Goal: Transaction & Acquisition: Download file/media

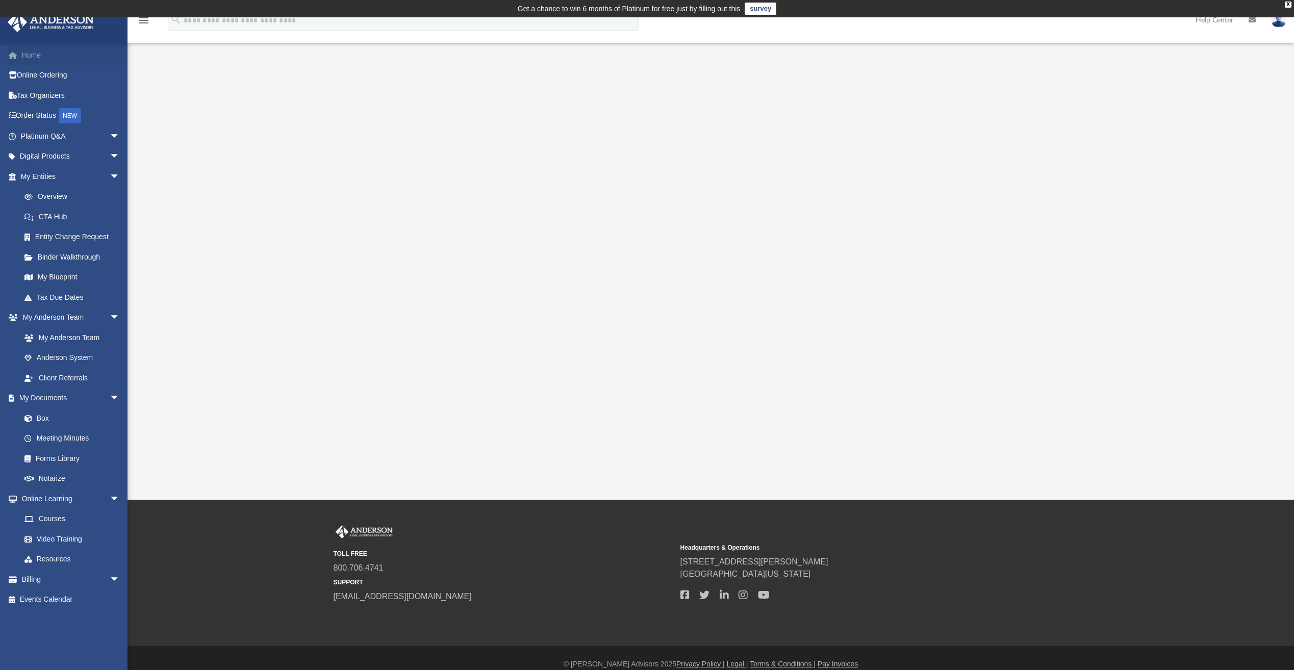
click at [37, 59] on link "Home" at bounding box center [71, 55] width 128 height 20
click at [45, 401] on link "My Documents arrow_drop_down" at bounding box center [71, 398] width 128 height 20
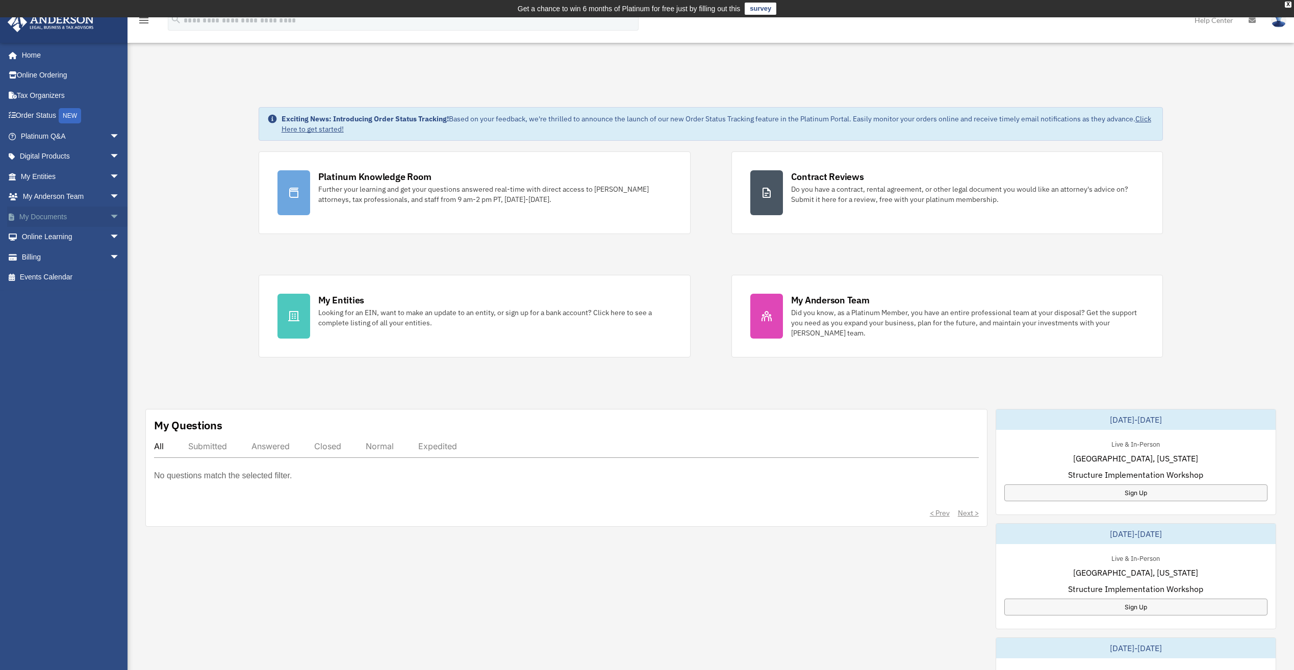
click at [110, 215] on span "arrow_drop_down" at bounding box center [120, 217] width 20 height 21
click at [56, 236] on link "Box" at bounding box center [74, 237] width 121 height 20
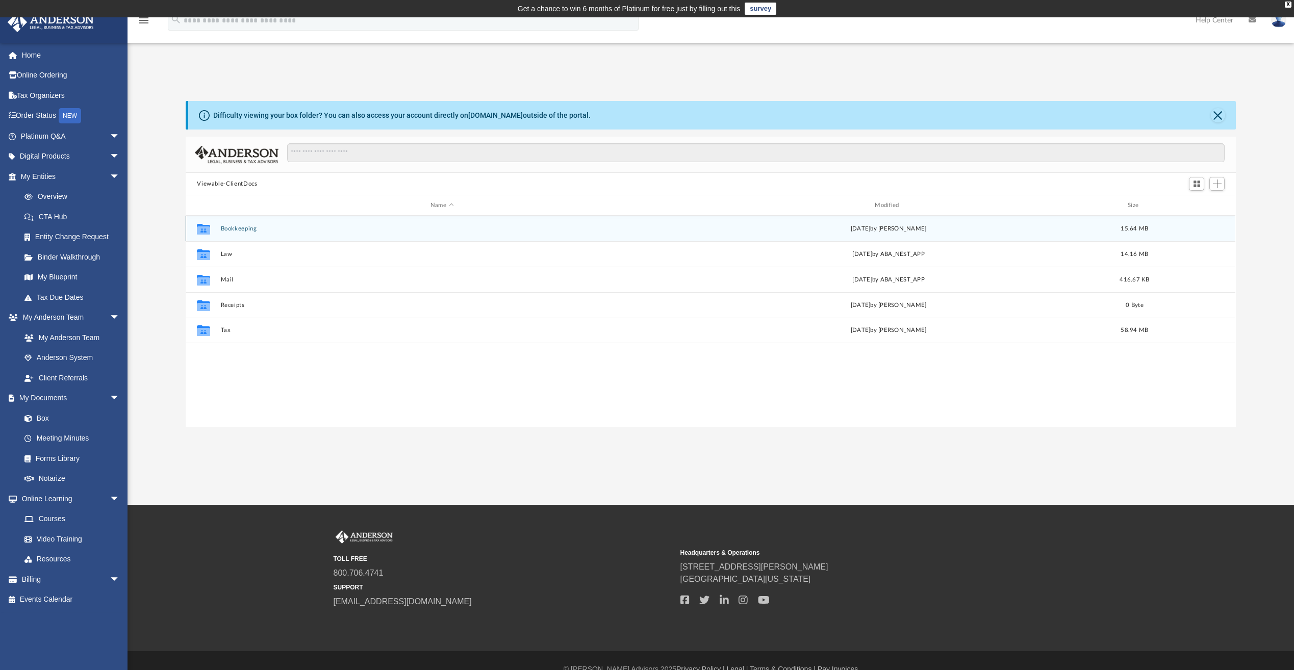
scroll to position [224, 1043]
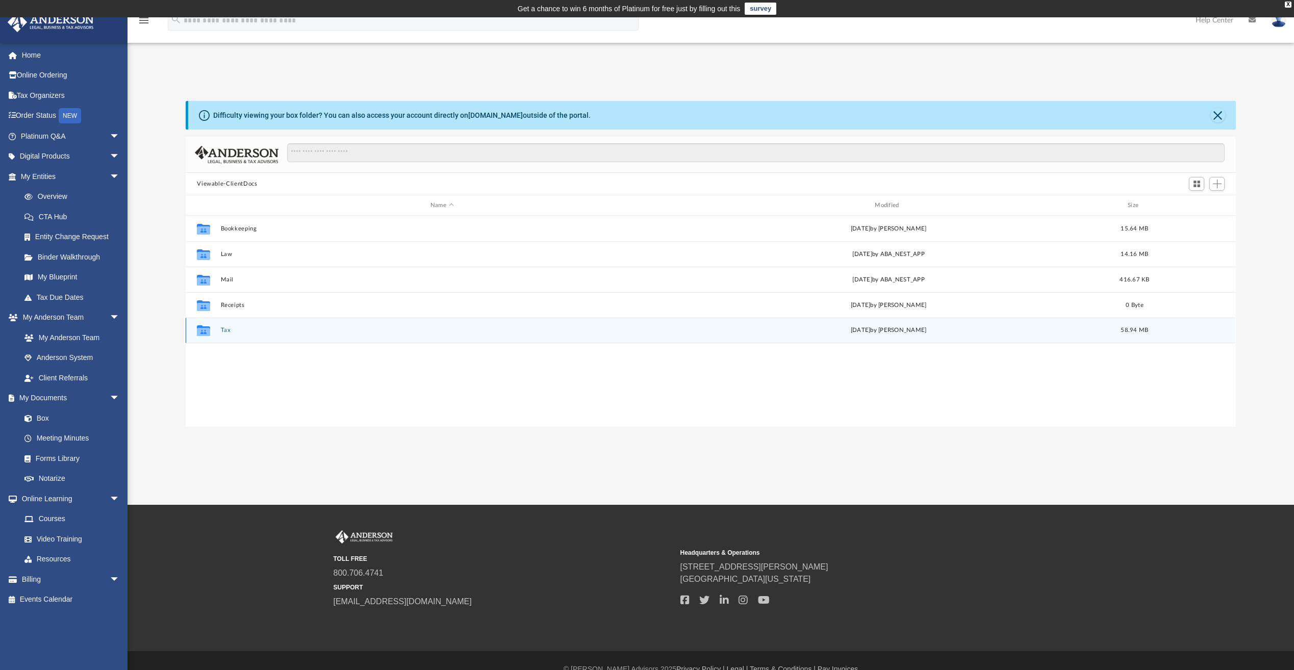
click at [203, 334] on icon "grid" at bounding box center [203, 330] width 13 height 11
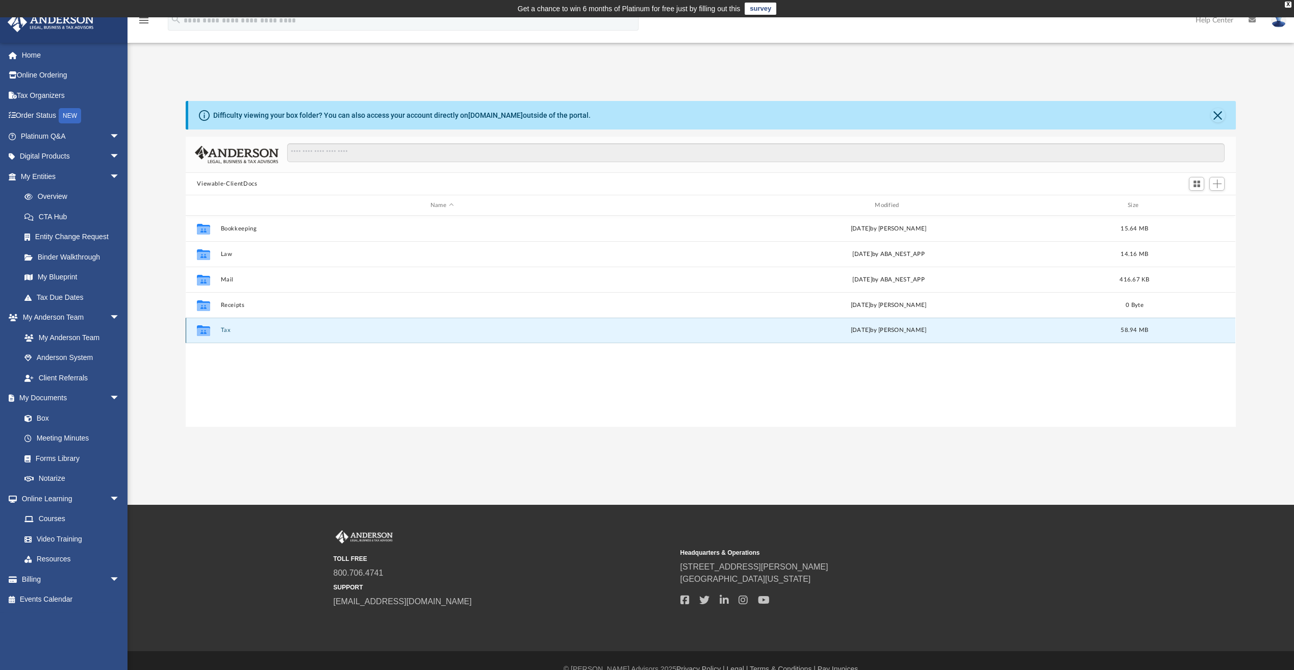
click at [204, 333] on icon "grid" at bounding box center [203, 332] width 13 height 8
drag, startPoint x: 204, startPoint y: 333, endPoint x: 512, endPoint y: 330, distance: 308.6
click at [512, 330] on button "Tax" at bounding box center [442, 330] width 442 height 7
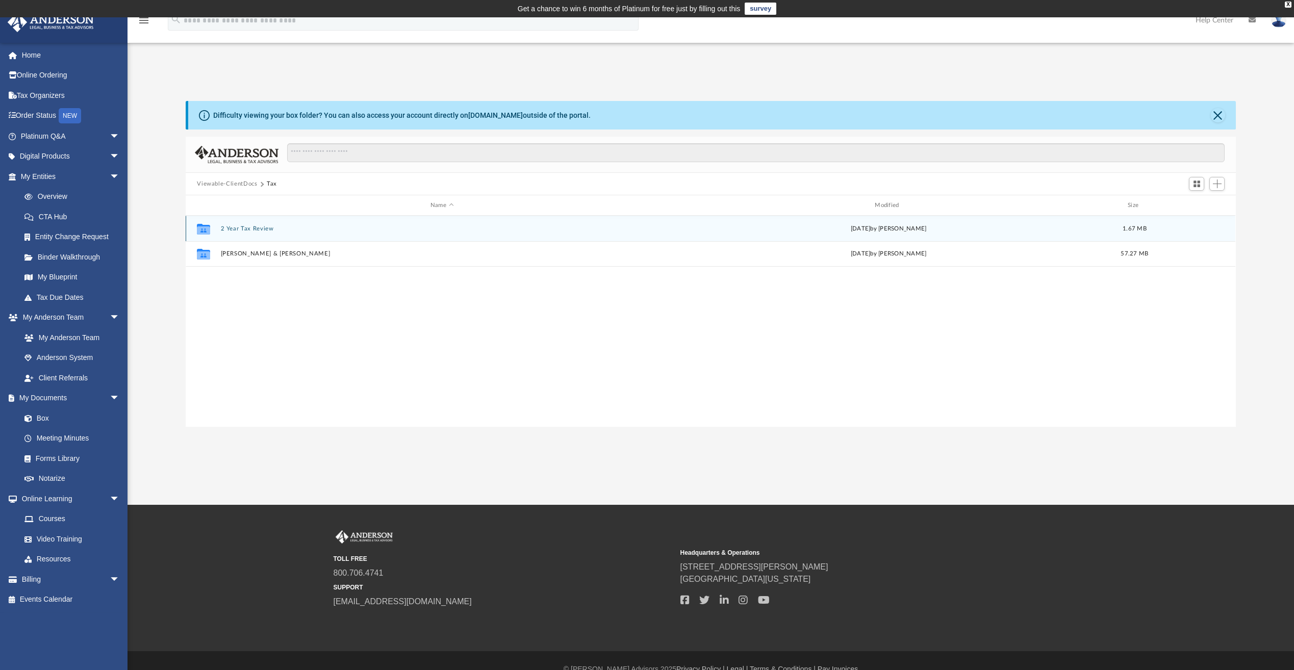
click at [283, 230] on button "2 Year Tax Review" at bounding box center [442, 228] width 442 height 7
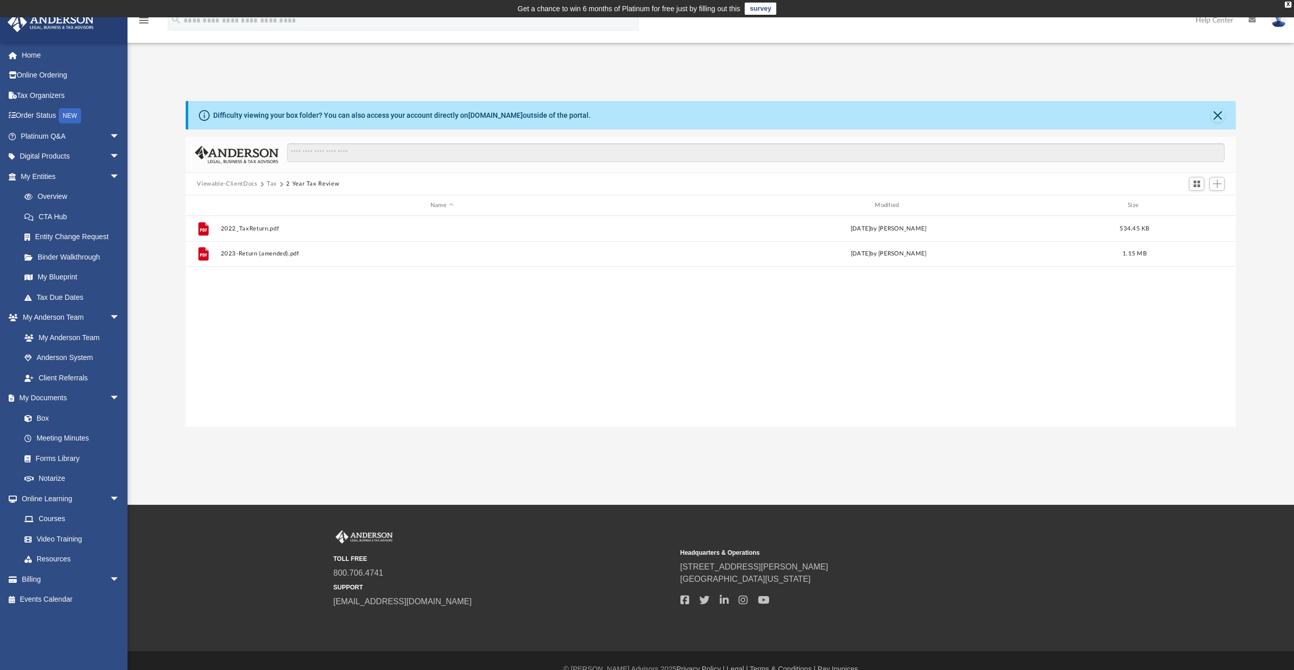
click at [271, 183] on button "Tax" at bounding box center [272, 184] width 10 height 9
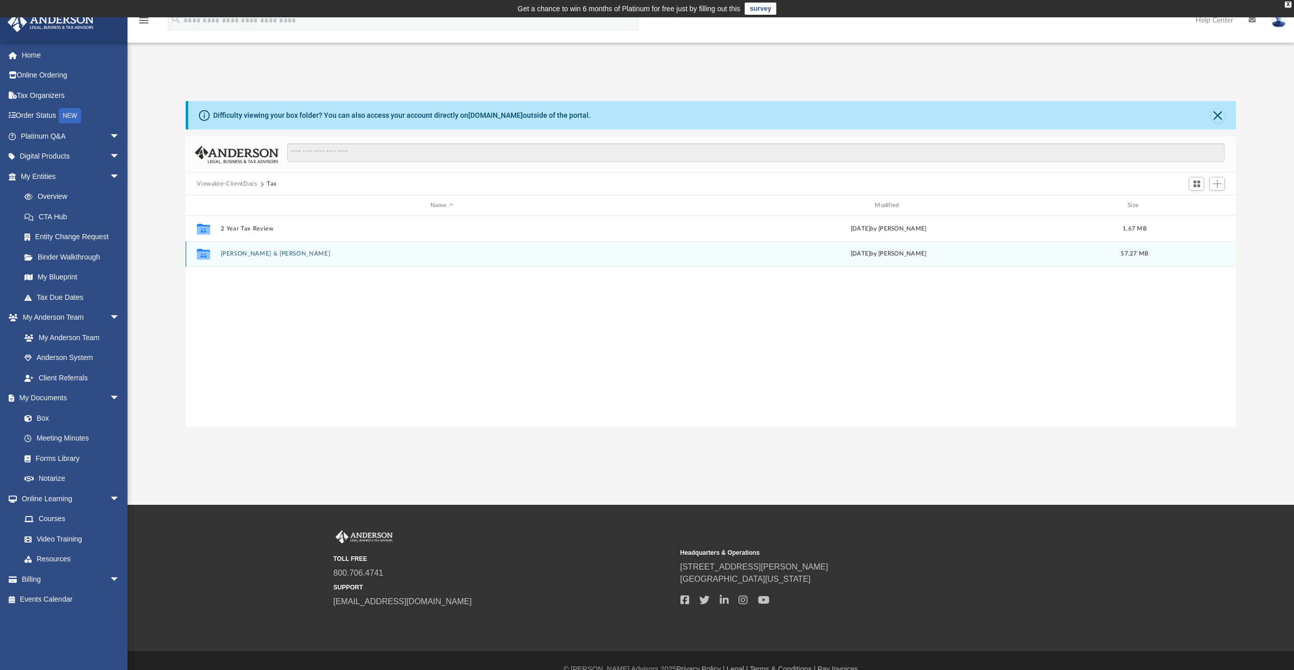
click at [277, 252] on button "[PERSON_NAME] & [PERSON_NAME]" at bounding box center [442, 253] width 442 height 7
click at [227, 250] on div "Collaborated Folder 2024 [DATE] by [PERSON_NAME] 57.27 MB" at bounding box center [711, 254] width 1050 height 26
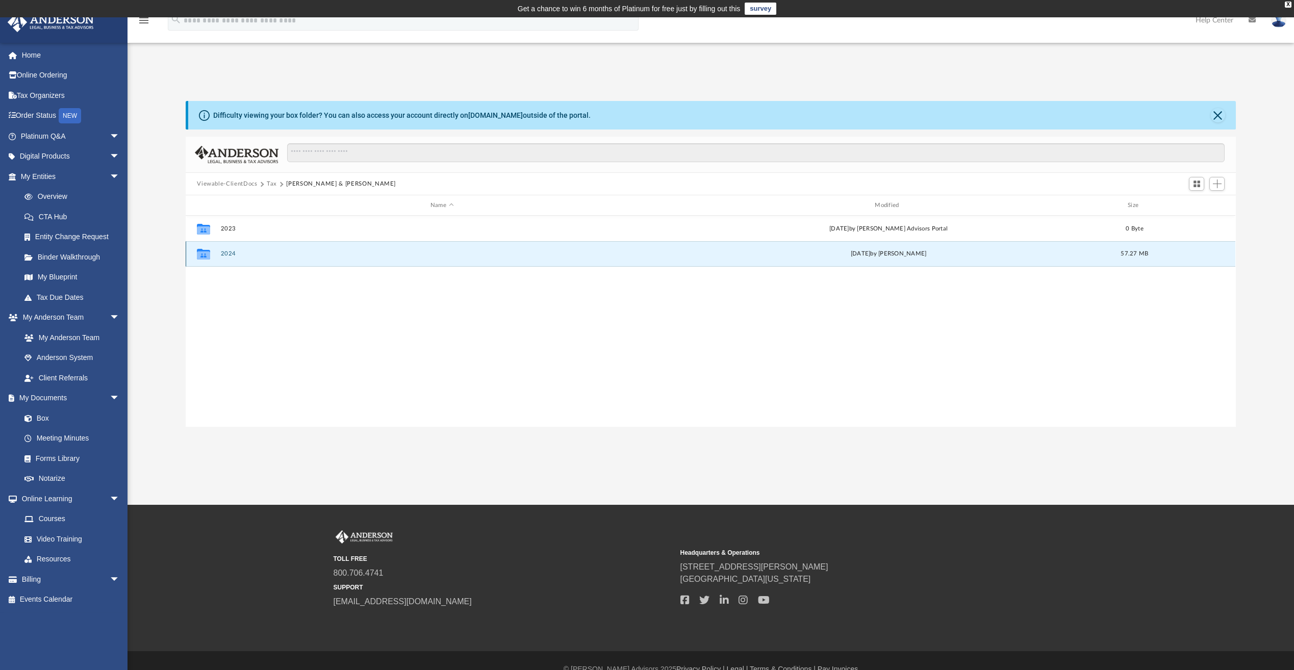
click at [226, 254] on button "2024" at bounding box center [442, 253] width 442 height 7
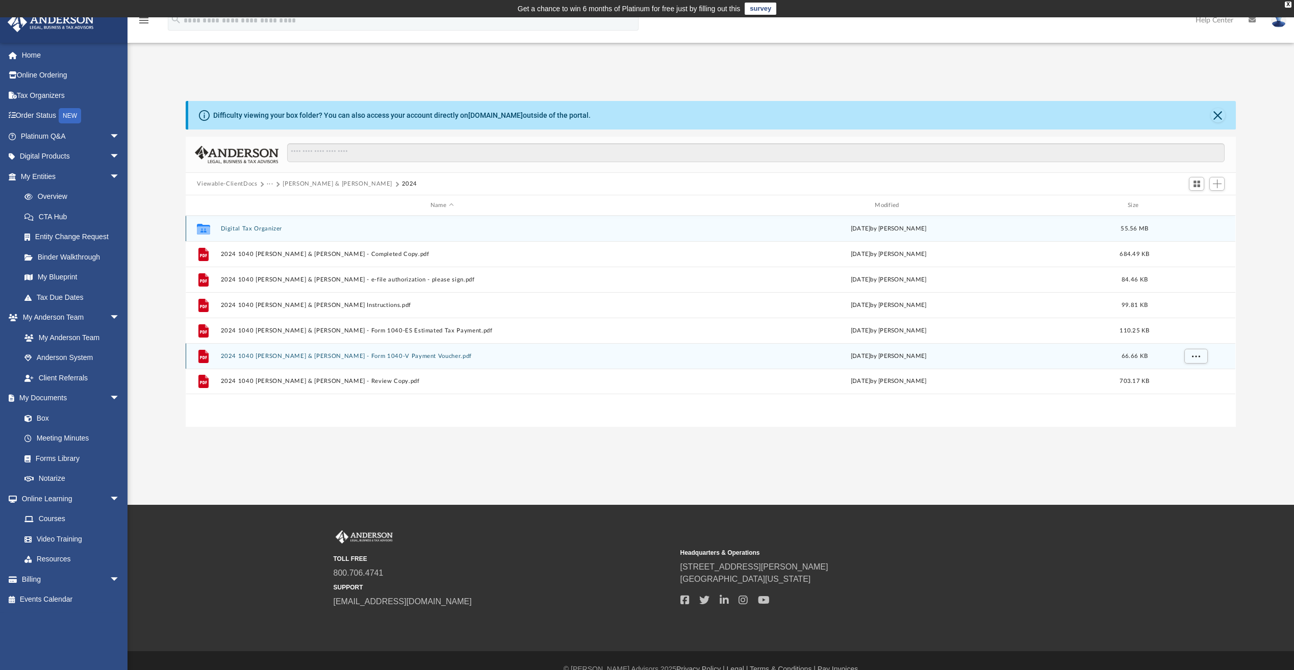
scroll to position [17, 0]
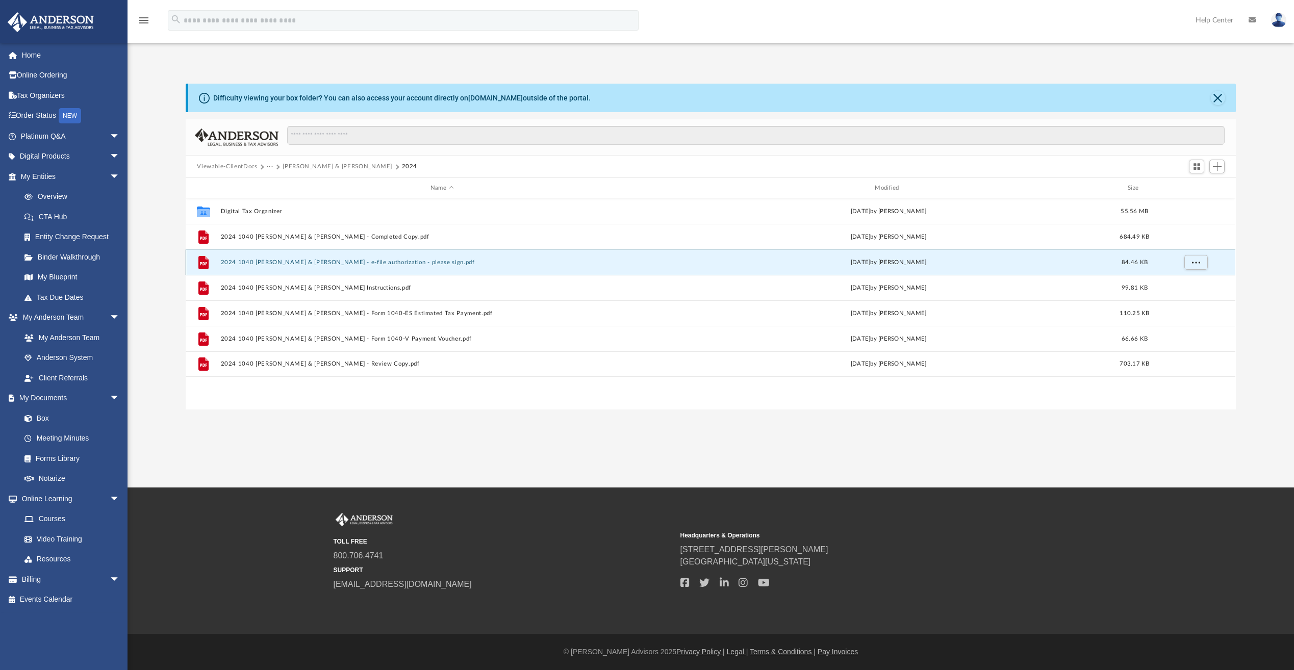
click at [340, 262] on button "2024 1040 [PERSON_NAME] & [PERSON_NAME] - e-file authorization - please sign.pdf" at bounding box center [442, 262] width 442 height 7
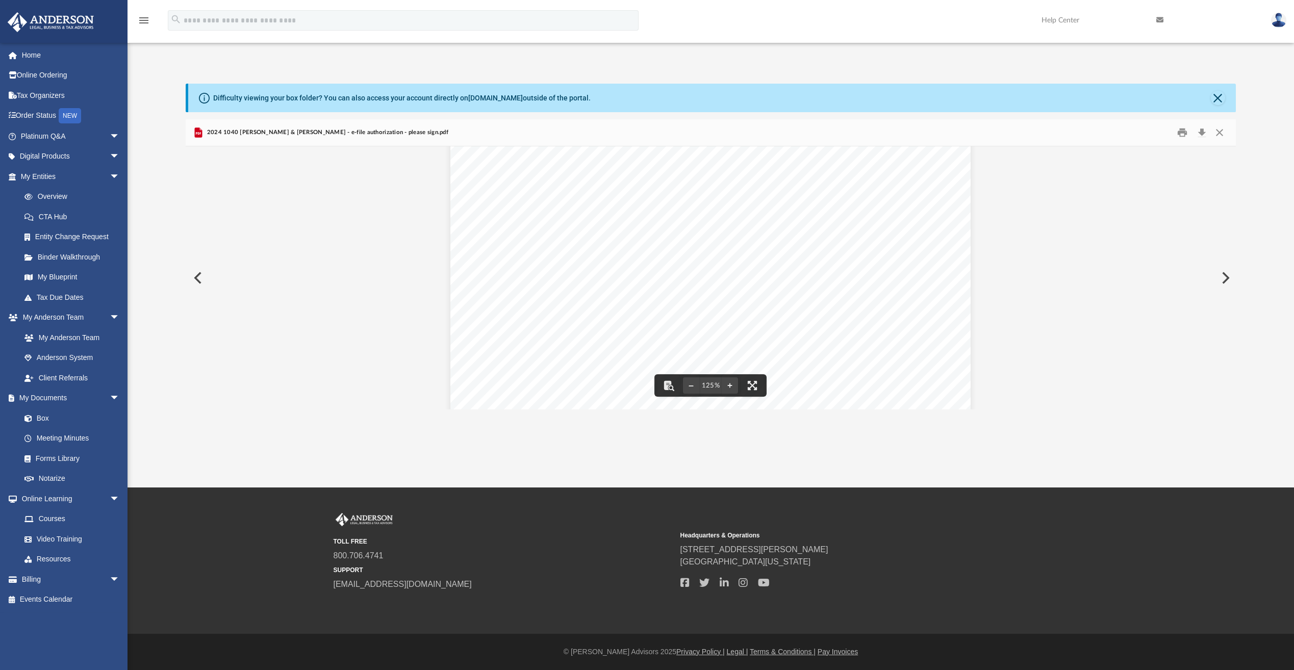
scroll to position [425, 0]
click at [397, 233] on div "(Rev. [DATE]) 419995 [DATE] Social security number Spouse's social security num…" at bounding box center [711, 65] width 1050 height 689
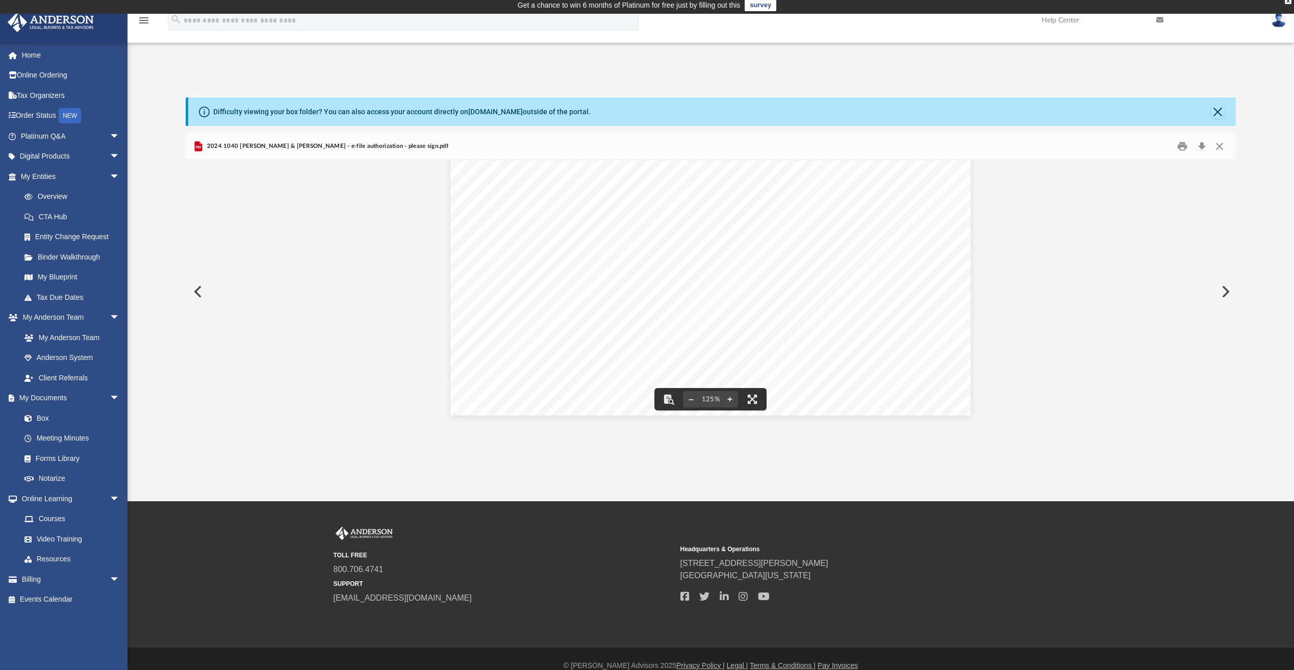
scroll to position [0, 0]
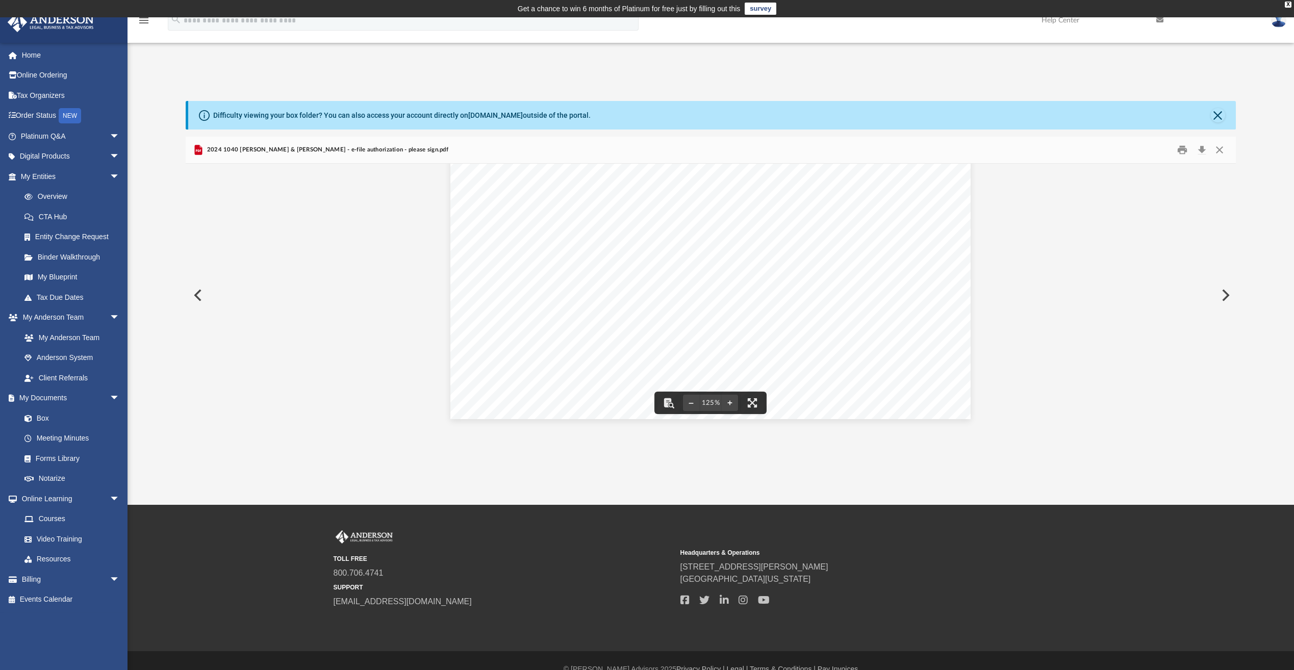
click at [200, 297] on button "Preview" at bounding box center [197, 295] width 22 height 29
click at [1221, 116] on button "Close" at bounding box center [1218, 115] width 14 height 14
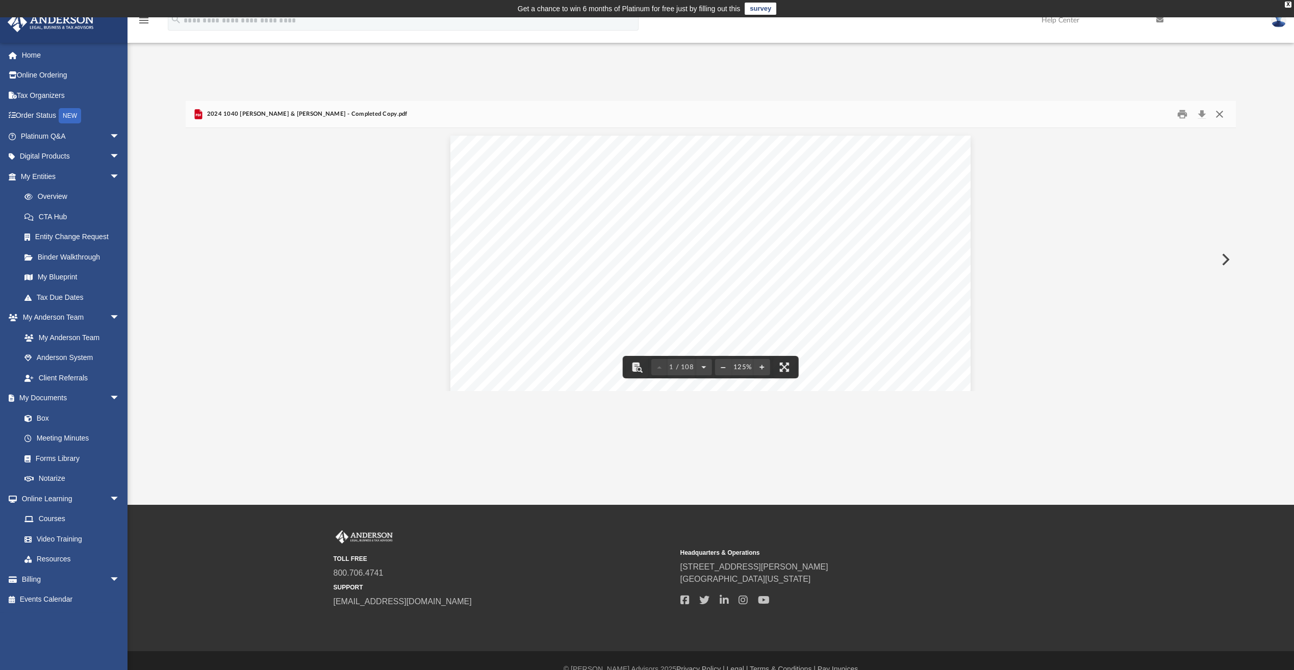
click at [1220, 115] on button "Close" at bounding box center [1220, 115] width 18 height 16
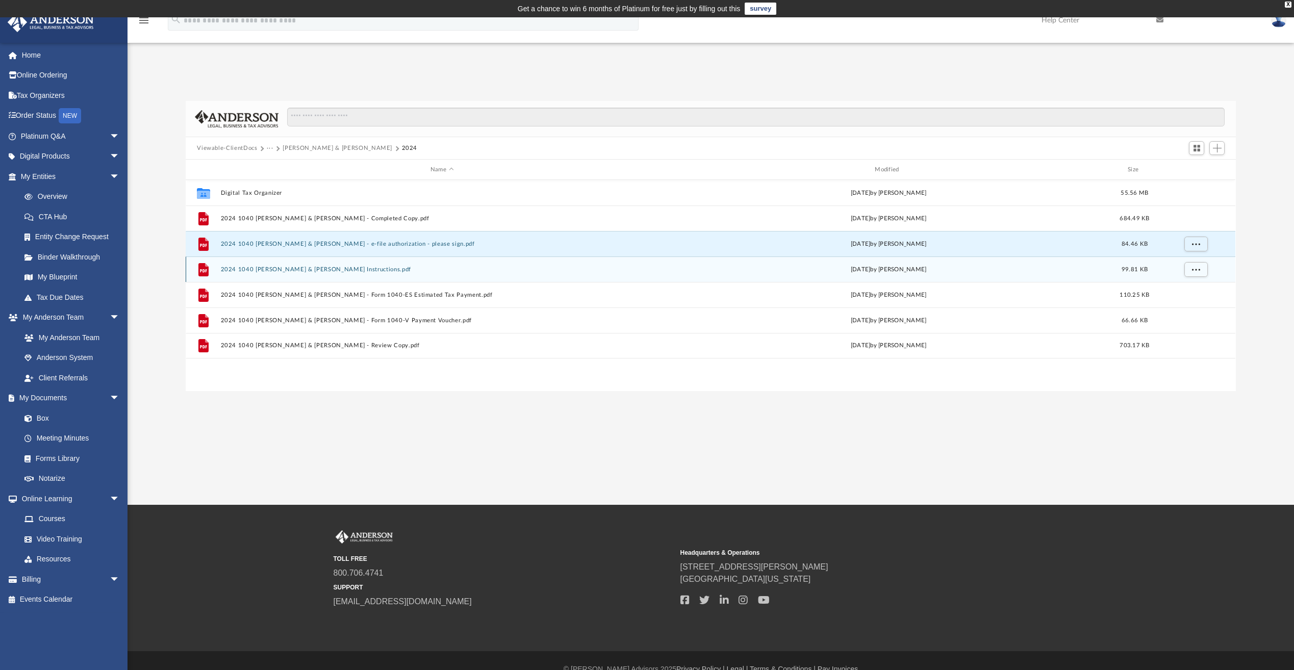
click at [363, 268] on button "2024 1040 [PERSON_NAME] & [PERSON_NAME] Instructions.pdf" at bounding box center [442, 269] width 442 height 7
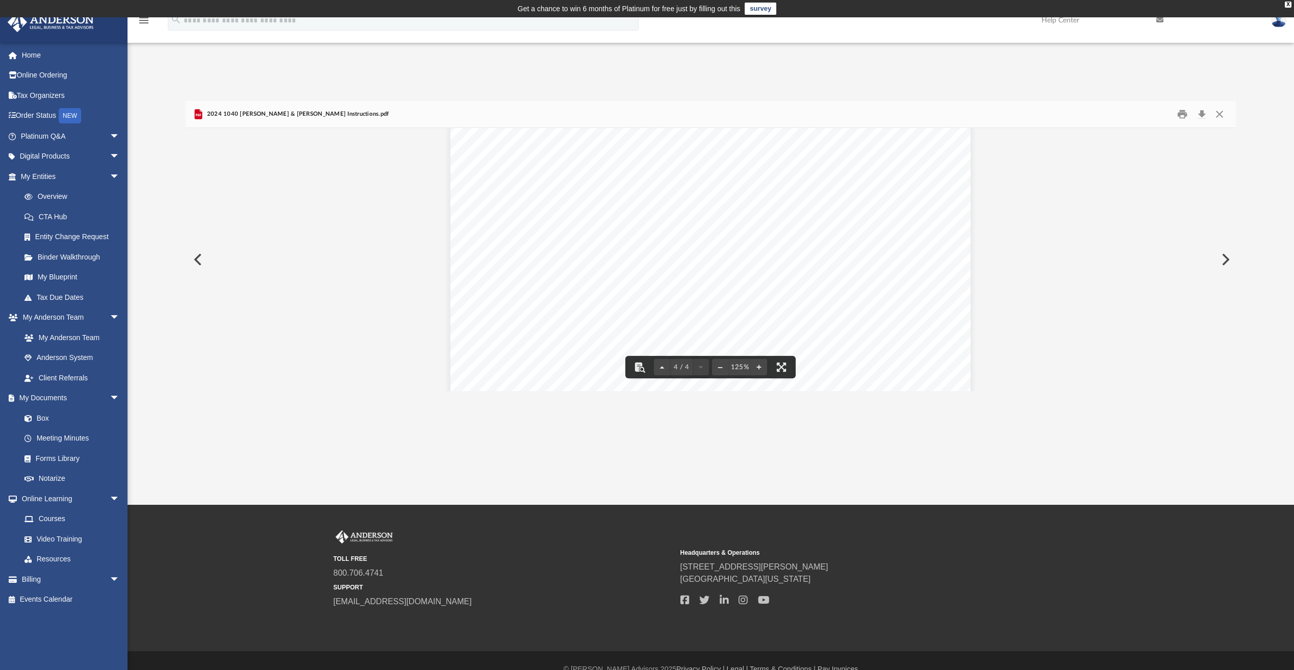
scroll to position [2338, 0]
click at [1221, 116] on button "Close" at bounding box center [1220, 115] width 18 height 16
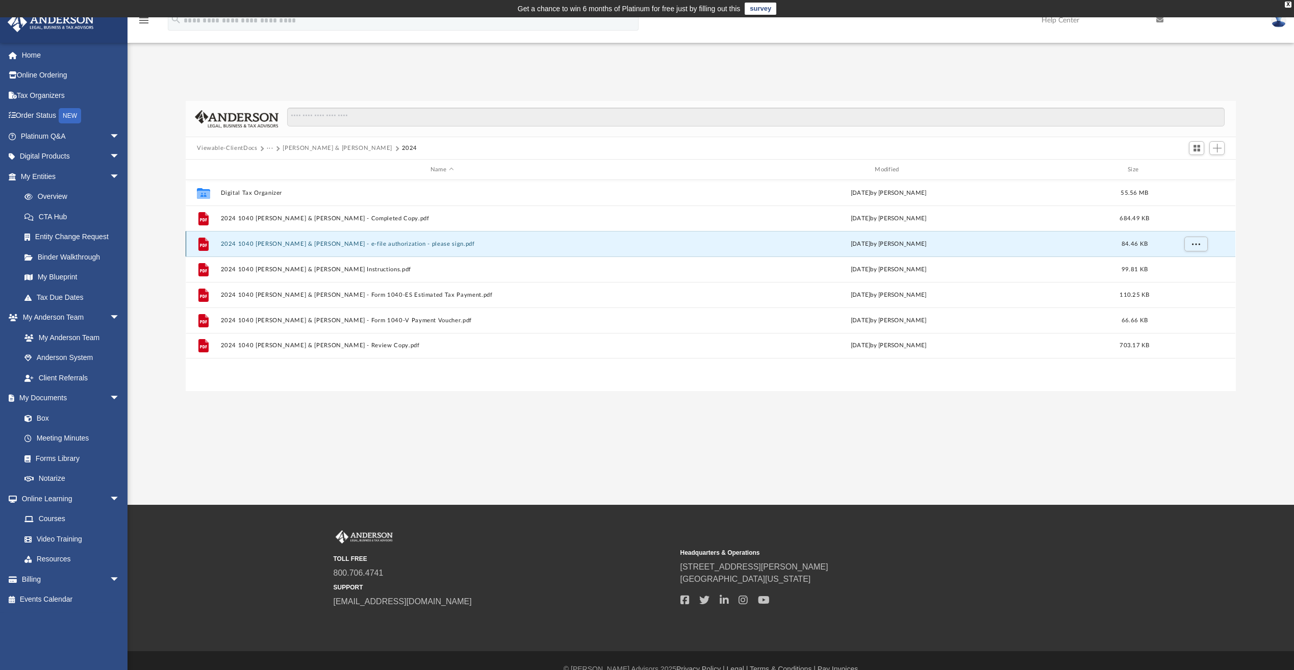
click at [322, 244] on button "2024 1040 [PERSON_NAME] & [PERSON_NAME] - e-file authorization - please sign.pdf" at bounding box center [442, 244] width 442 height 7
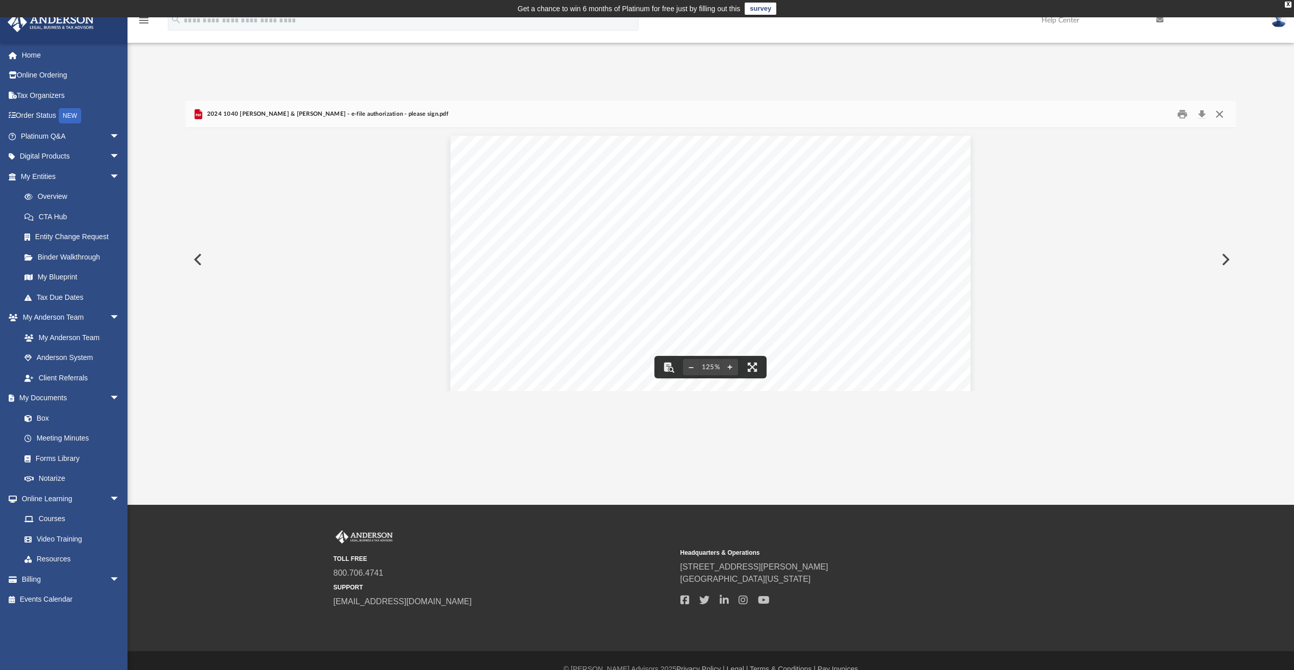
click at [1218, 115] on button "Close" at bounding box center [1220, 115] width 18 height 16
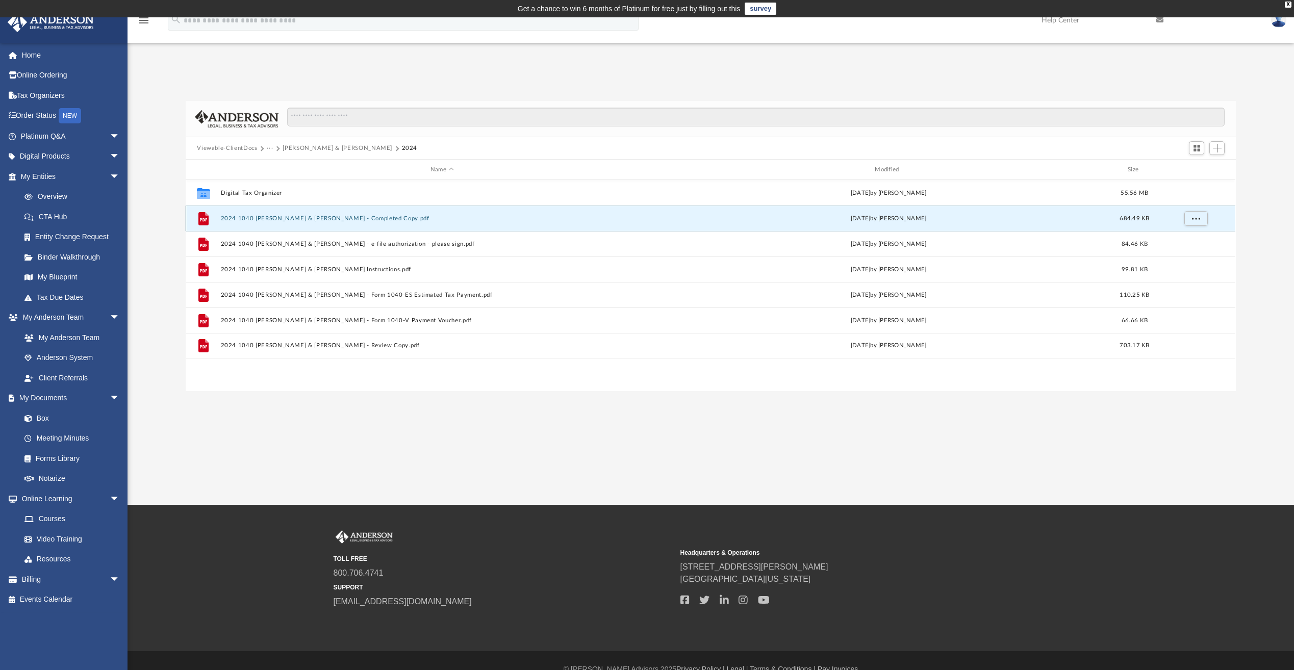
click at [351, 219] on button "2024 1040 [PERSON_NAME] & [PERSON_NAME] - Completed Copy.pdf" at bounding box center [442, 218] width 442 height 7
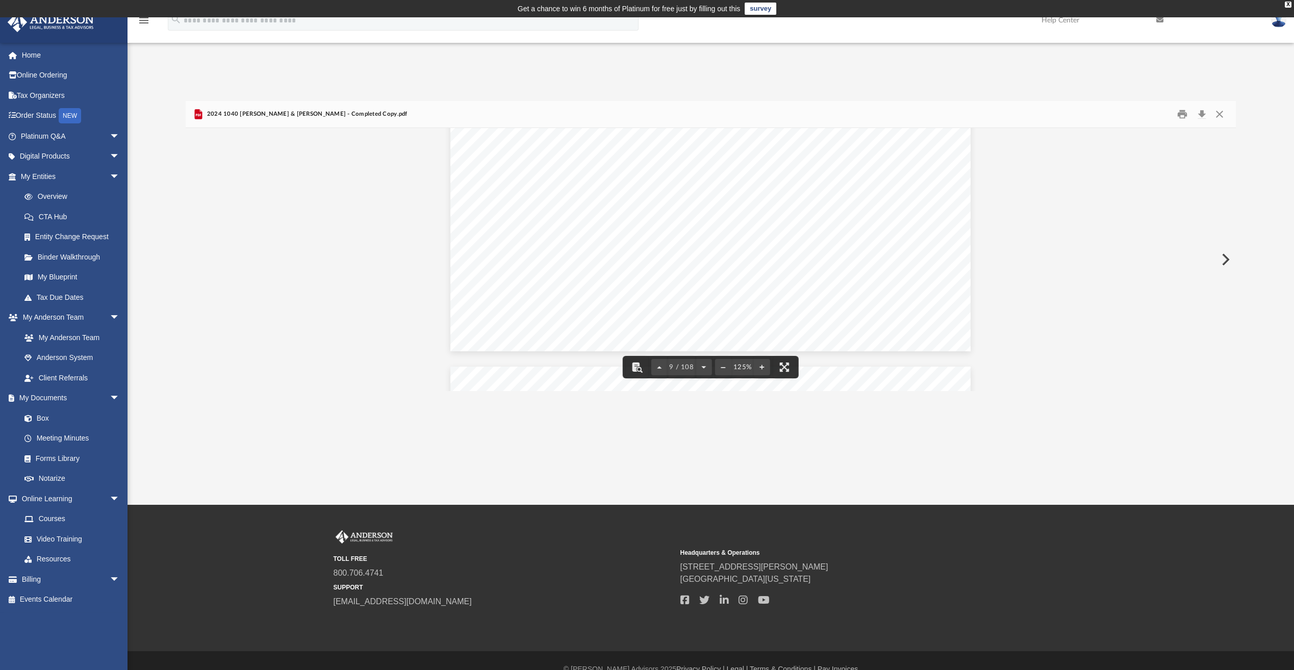
scroll to position [5969, 0]
click at [1216, 111] on button "Close" at bounding box center [1220, 115] width 18 height 16
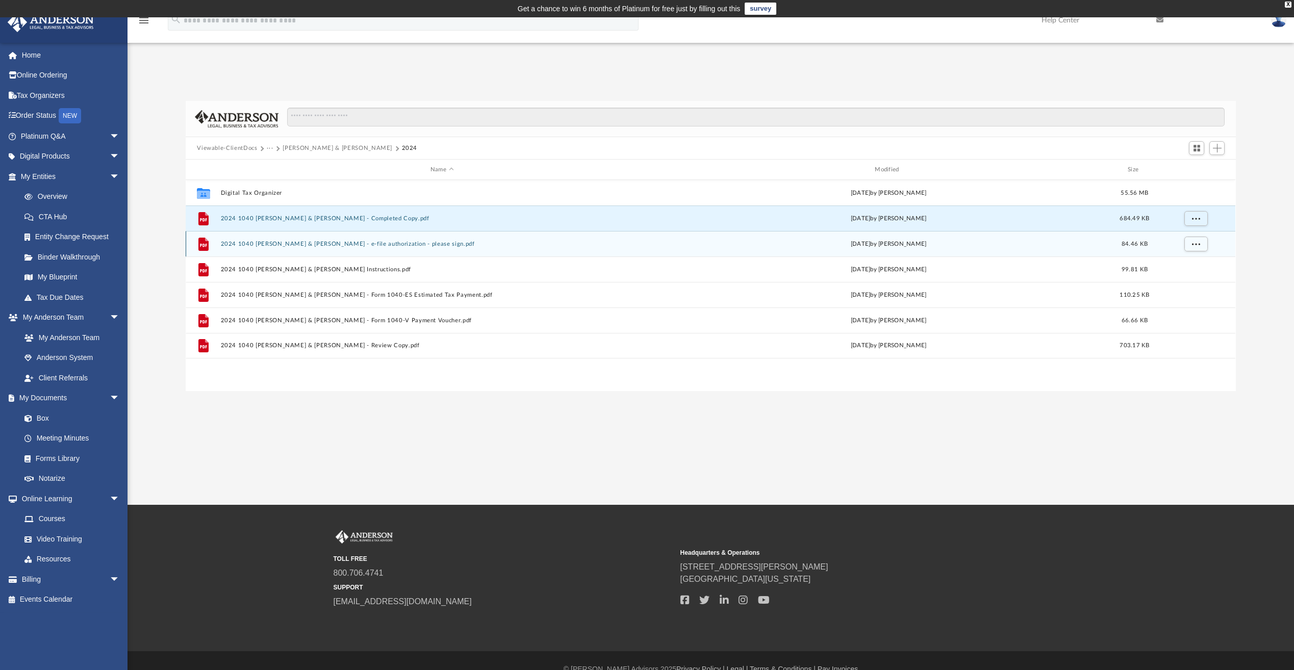
click at [367, 246] on button "2024 1040 [PERSON_NAME] & [PERSON_NAME] - e-file authorization - please sign.pdf" at bounding box center [442, 244] width 442 height 7
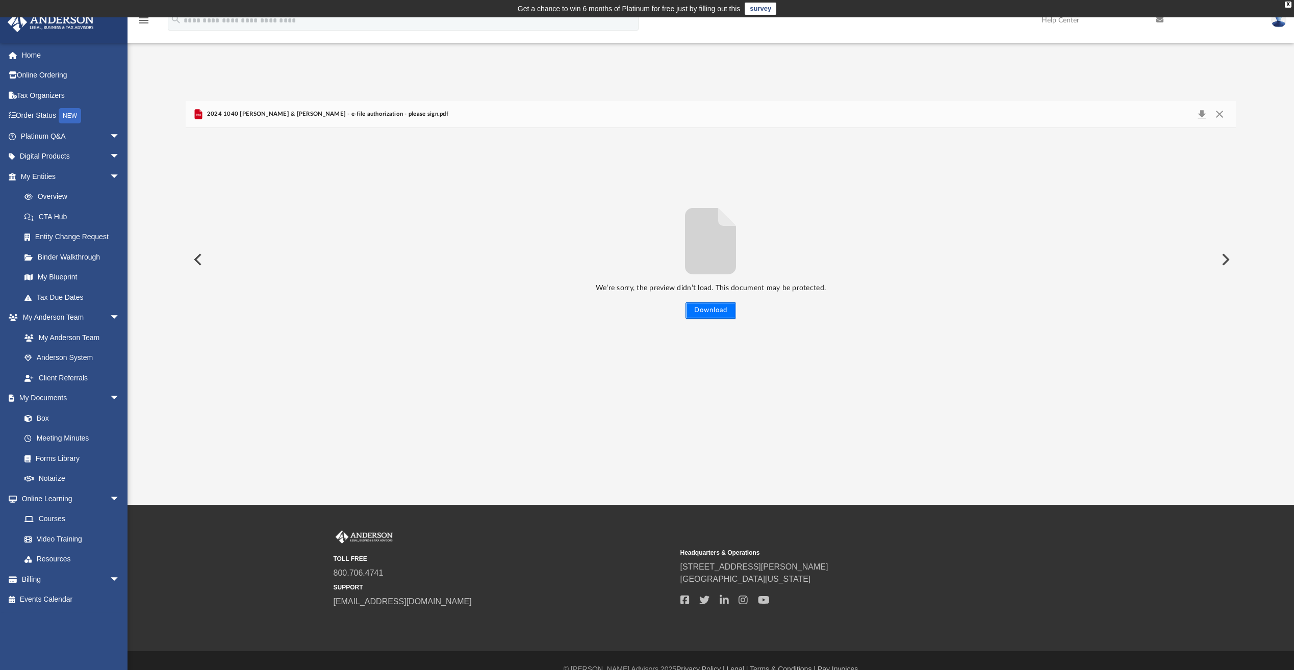
click at [713, 309] on button "Download" at bounding box center [711, 311] width 51 height 16
click at [1221, 118] on button "Close" at bounding box center [1220, 114] width 18 height 14
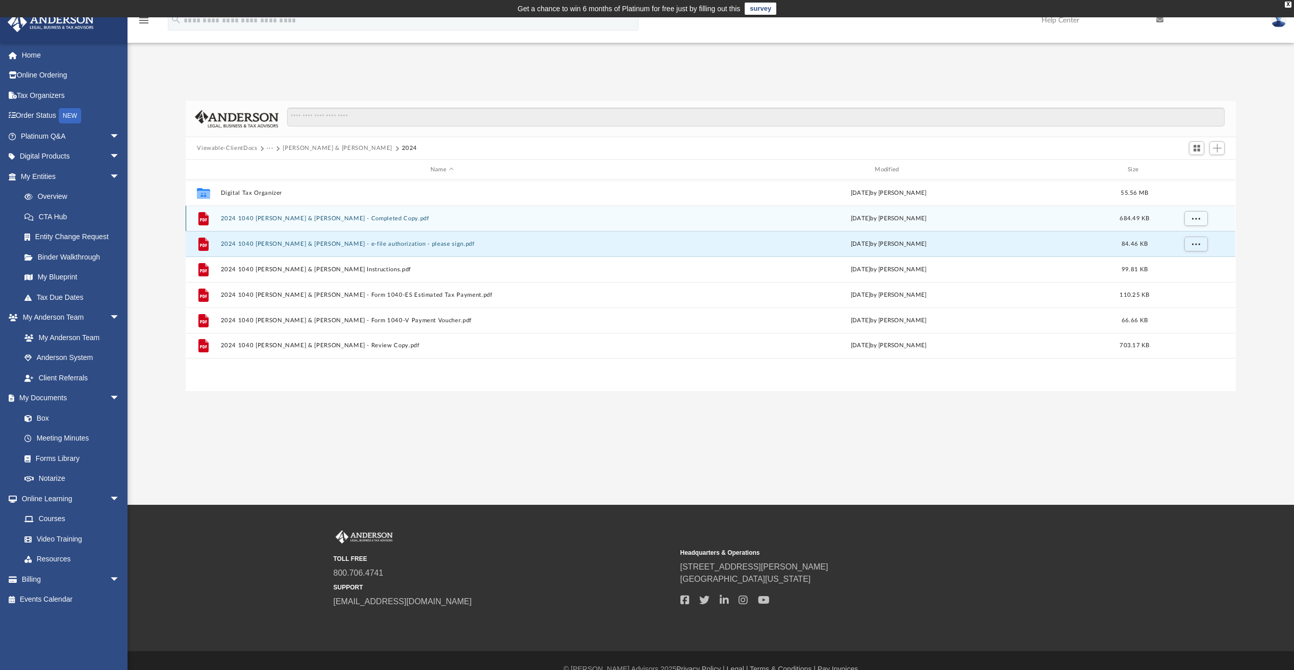
click at [286, 221] on button "2024 1040 [PERSON_NAME] & [PERSON_NAME] - Completed Copy.pdf" at bounding box center [442, 218] width 442 height 7
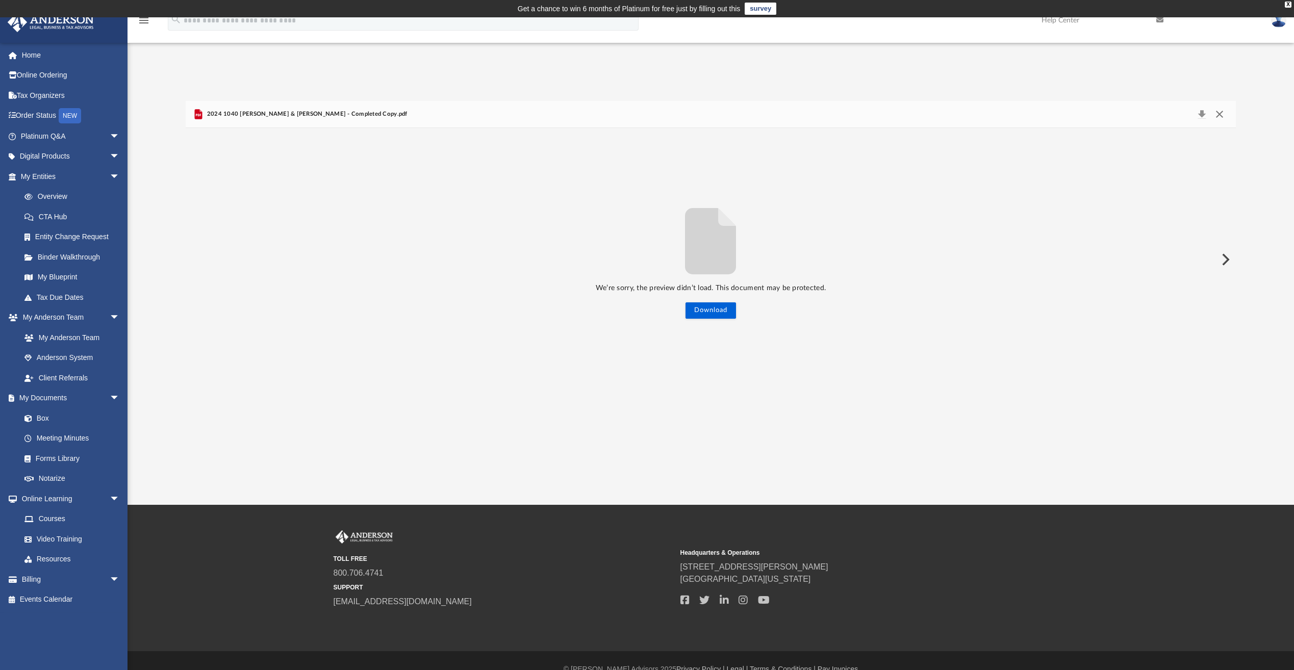
click at [1222, 113] on button "Close" at bounding box center [1220, 114] width 18 height 14
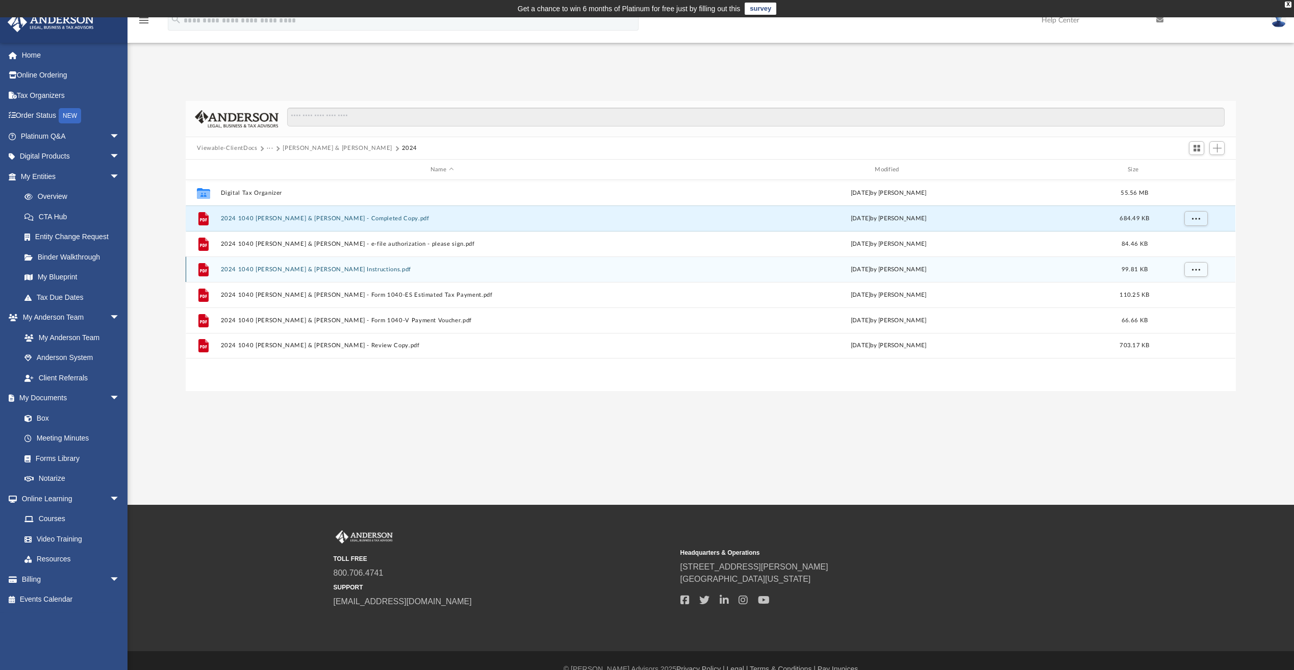
click at [320, 268] on button "2024 1040 [PERSON_NAME] & [PERSON_NAME] Instructions.pdf" at bounding box center [442, 269] width 442 height 7
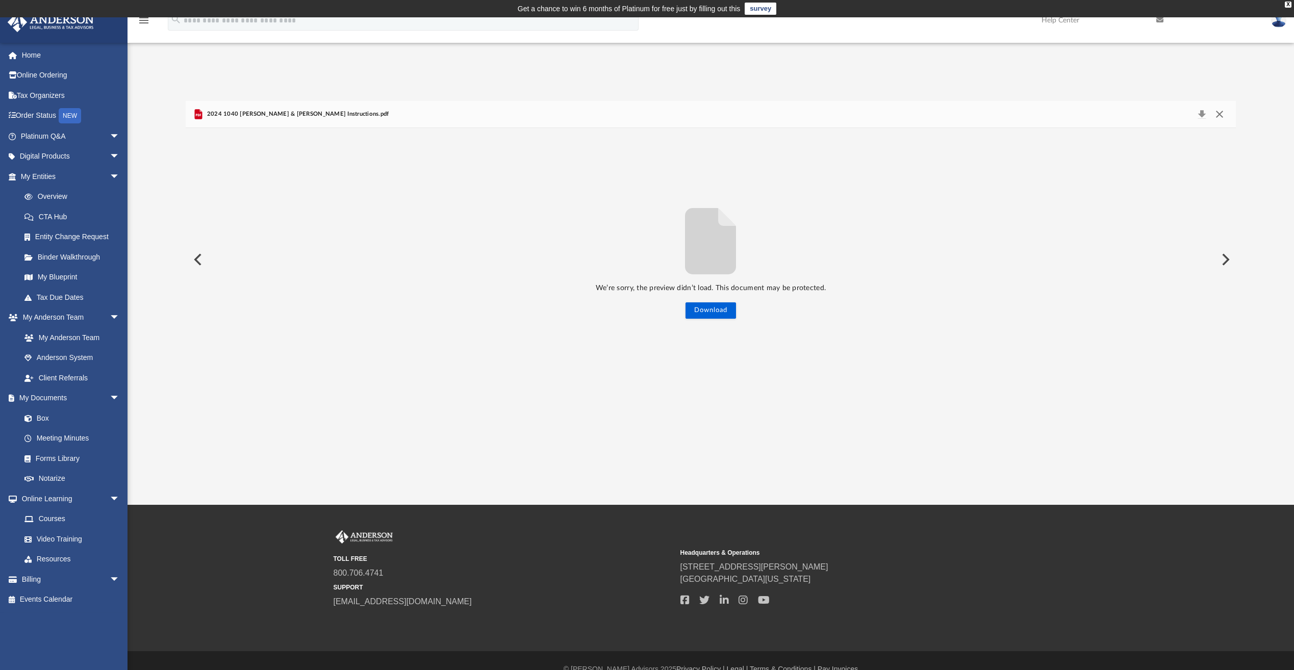
click at [1217, 114] on button "Close" at bounding box center [1220, 114] width 18 height 14
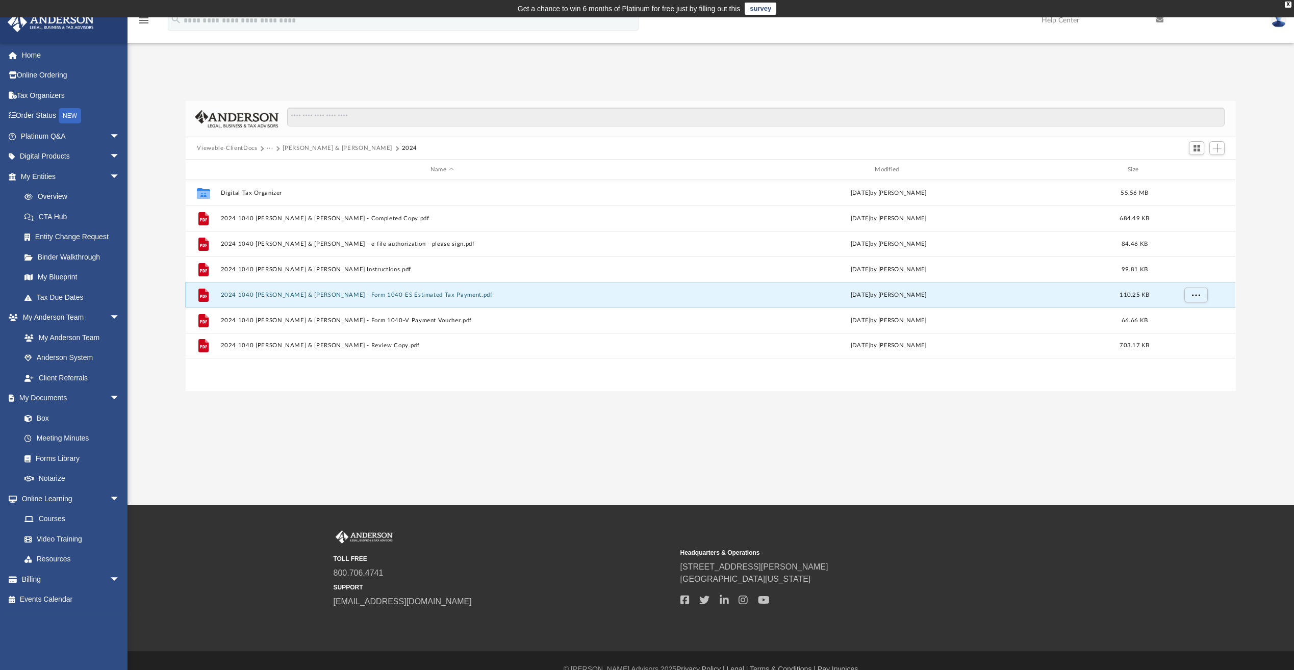
click at [365, 296] on button "2024 1040 [PERSON_NAME] & [PERSON_NAME] - Form 1040-ES Estimated Tax Payment.pdf" at bounding box center [442, 295] width 442 height 7
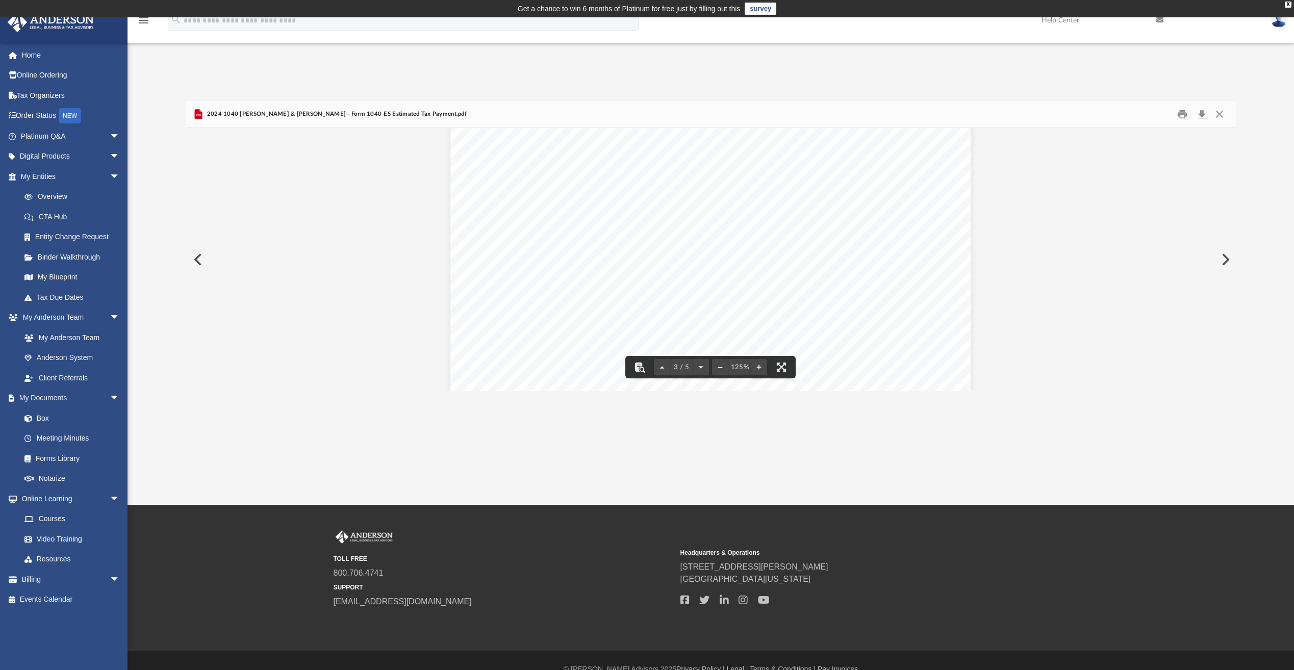
scroll to position [1344, 0]
click at [1220, 115] on button "Close" at bounding box center [1220, 115] width 18 height 16
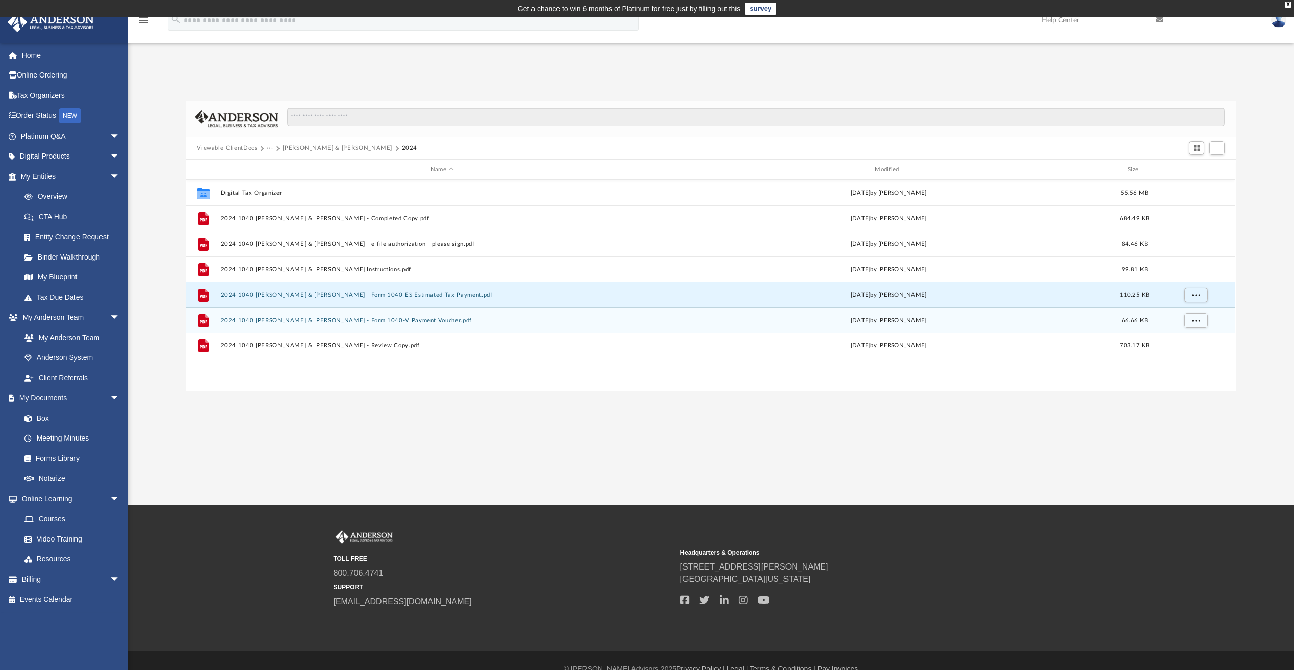
click at [375, 321] on button "2024 1040 [PERSON_NAME] & [PERSON_NAME] - Form 1040-V Payment Voucher.pdf" at bounding box center [442, 320] width 442 height 7
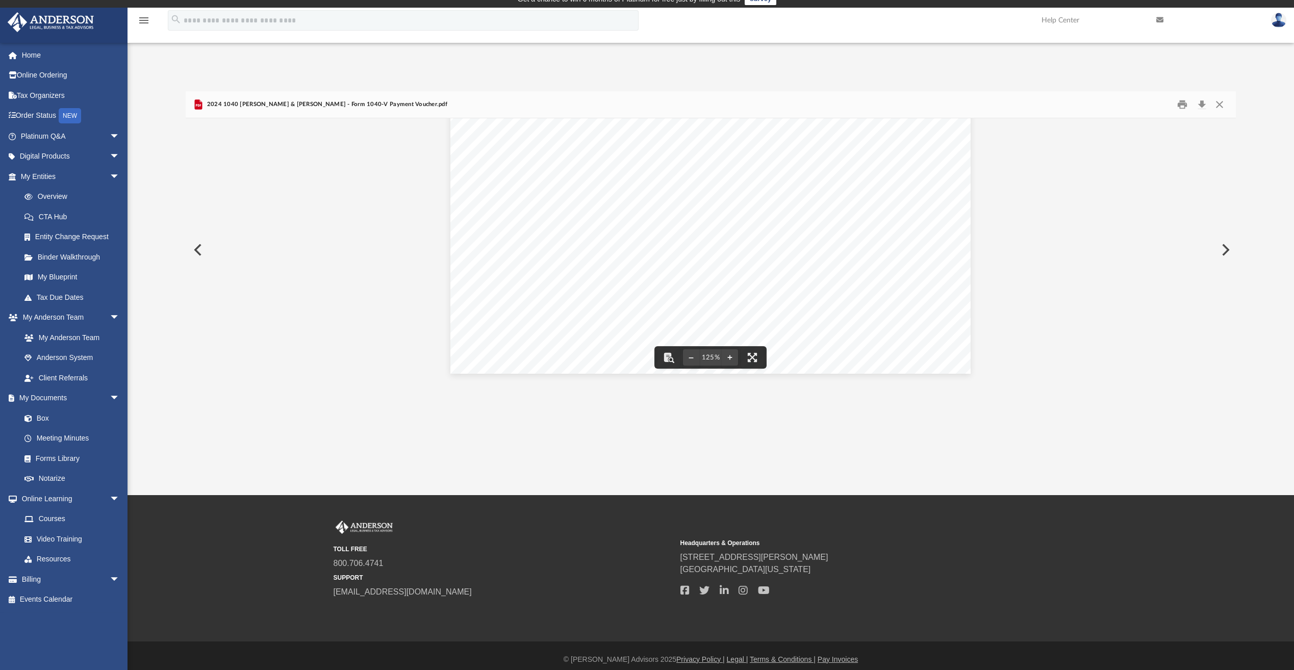
scroll to position [17, 0]
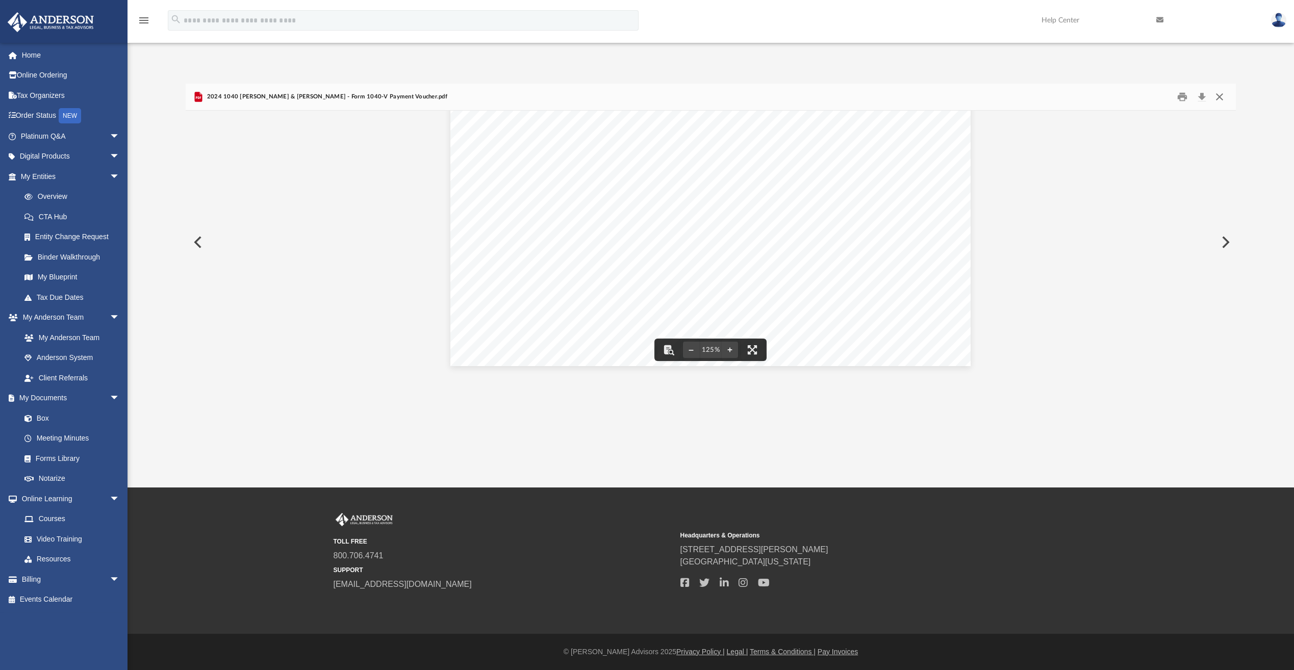
click at [1220, 100] on button "Close" at bounding box center [1220, 97] width 18 height 16
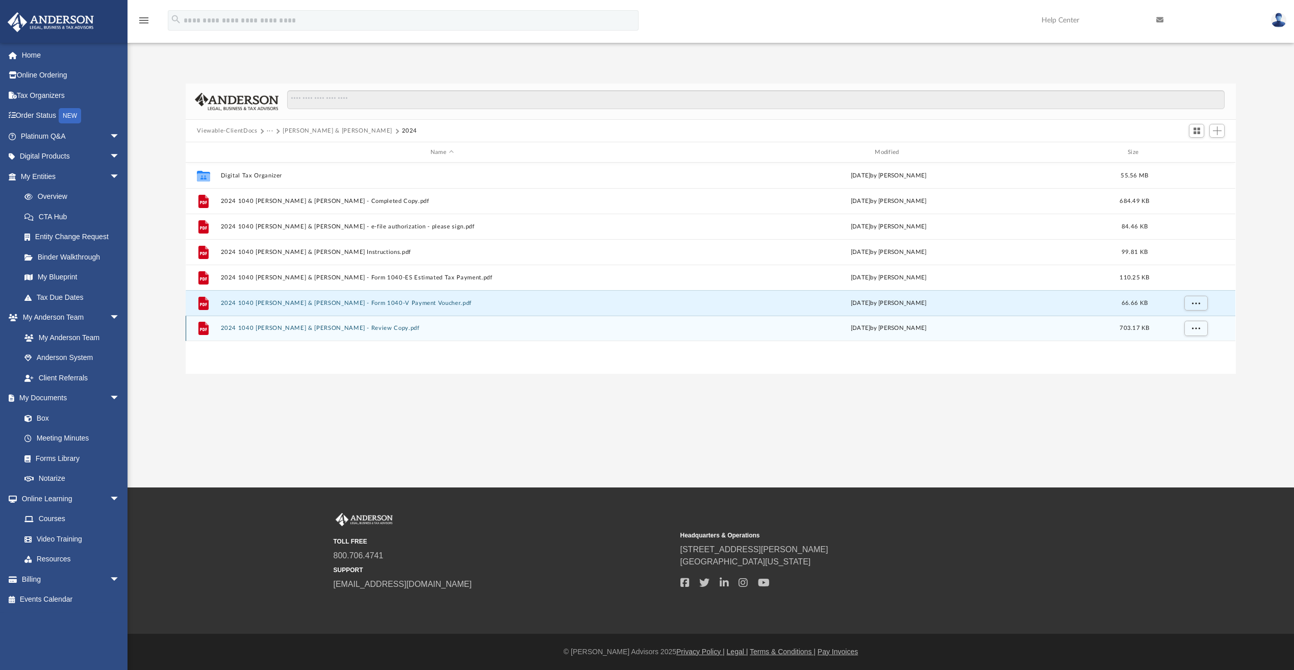
click at [367, 330] on button "2024 1040 [PERSON_NAME] & [PERSON_NAME] - Review Copy.pdf" at bounding box center [442, 328] width 442 height 7
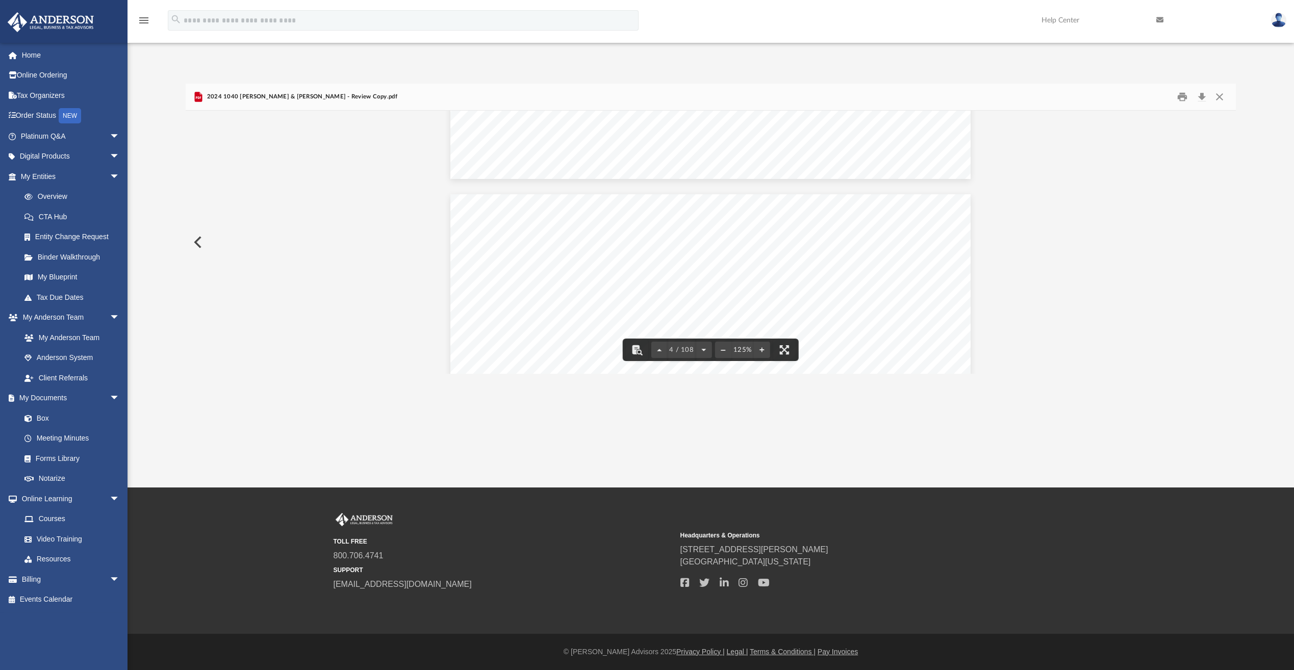
scroll to position [1990, 0]
click at [1258, 310] on div "Difficulty viewing your box folder? You can also access your account directly o…" at bounding box center [711, 229] width 1167 height 290
click at [1222, 98] on button "Close" at bounding box center [1220, 97] width 18 height 16
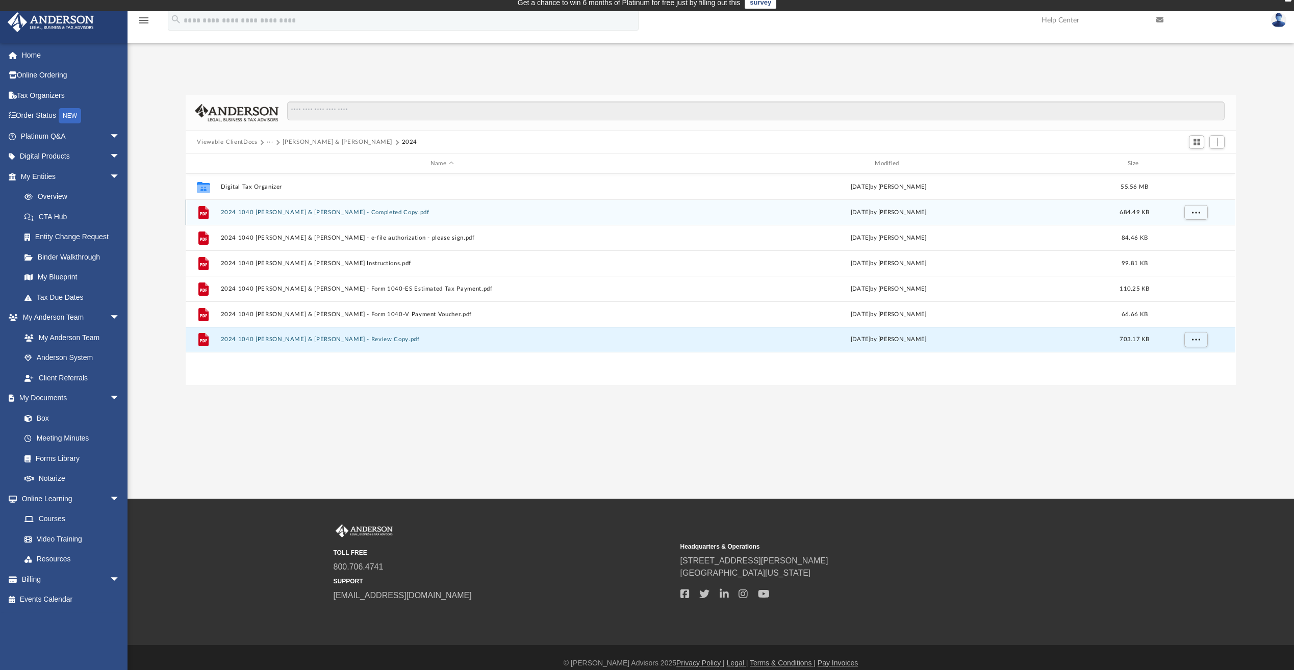
scroll to position [0, 0]
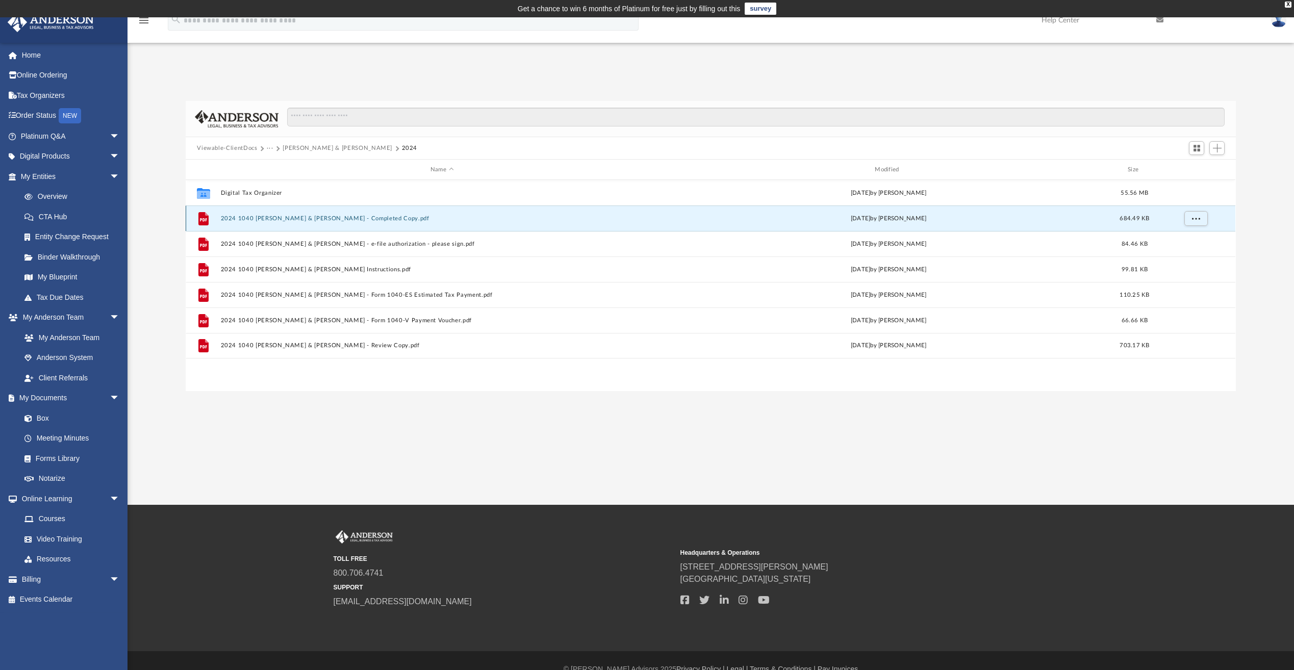
click at [423, 220] on button "2024 1040 [PERSON_NAME] & [PERSON_NAME] - Completed Copy.pdf" at bounding box center [442, 218] width 442 height 7
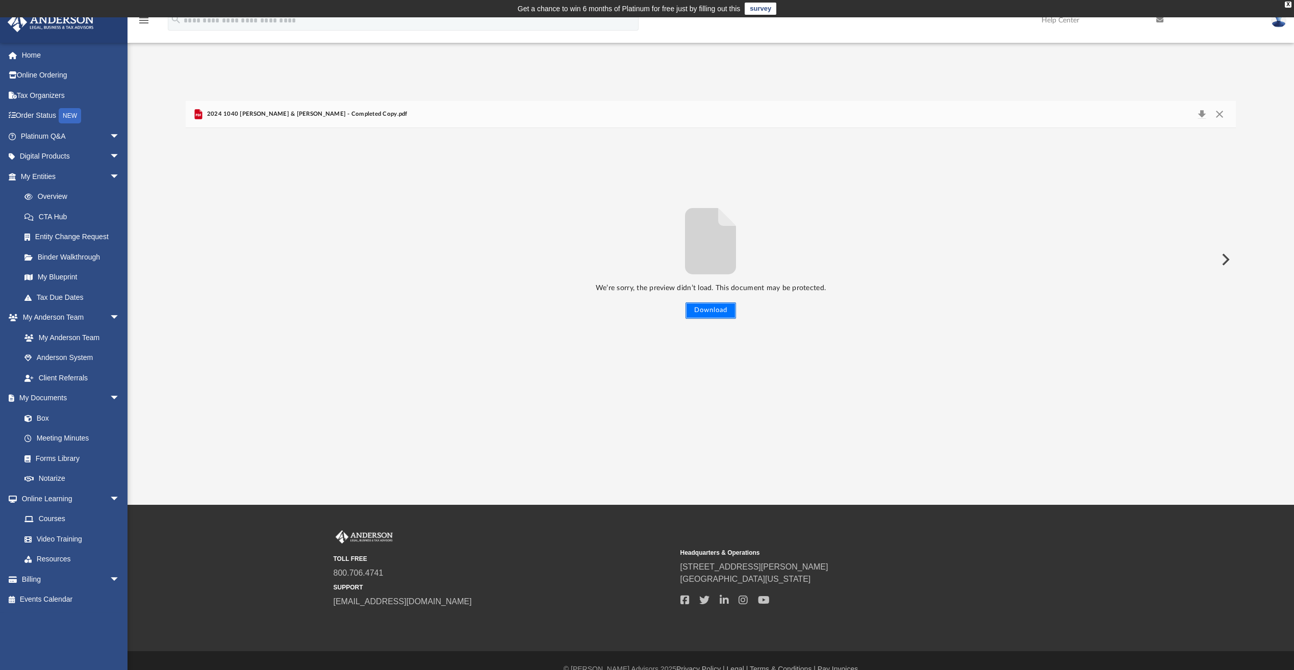
click at [717, 314] on button "Download" at bounding box center [711, 311] width 51 height 16
